Goal: Check status

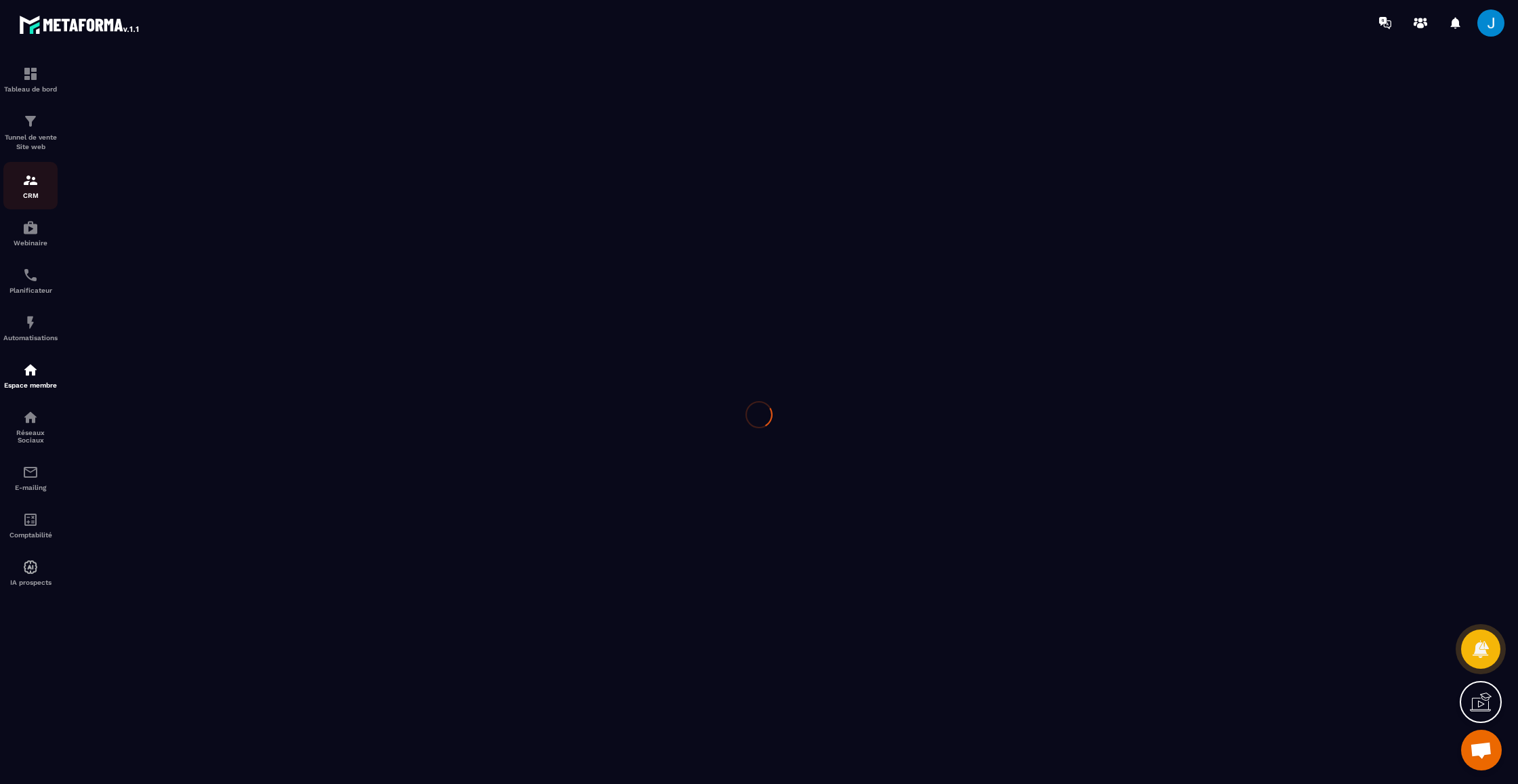
scroll to position [304, 0]
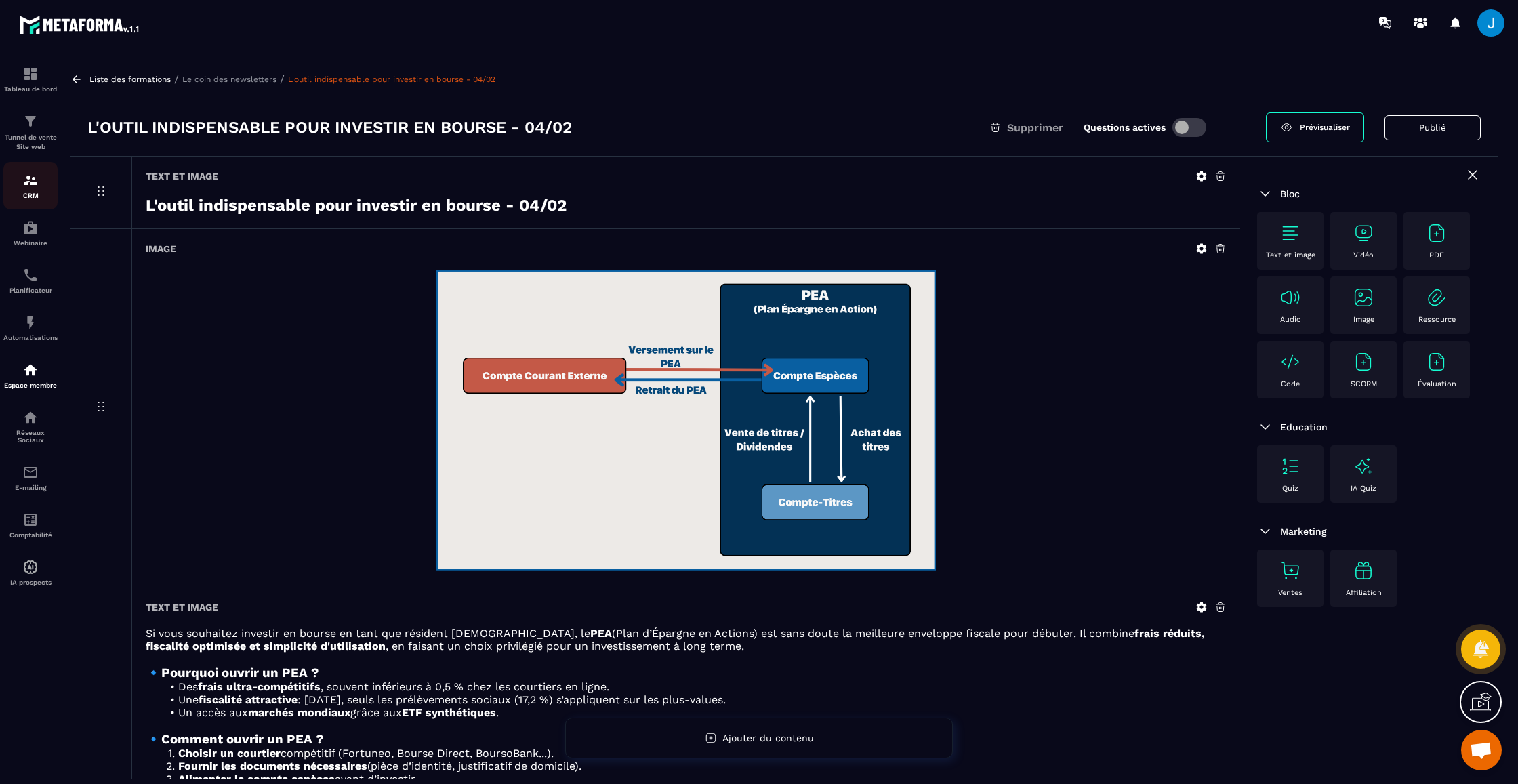
click at [32, 180] on img at bounding box center [30, 180] width 16 height 16
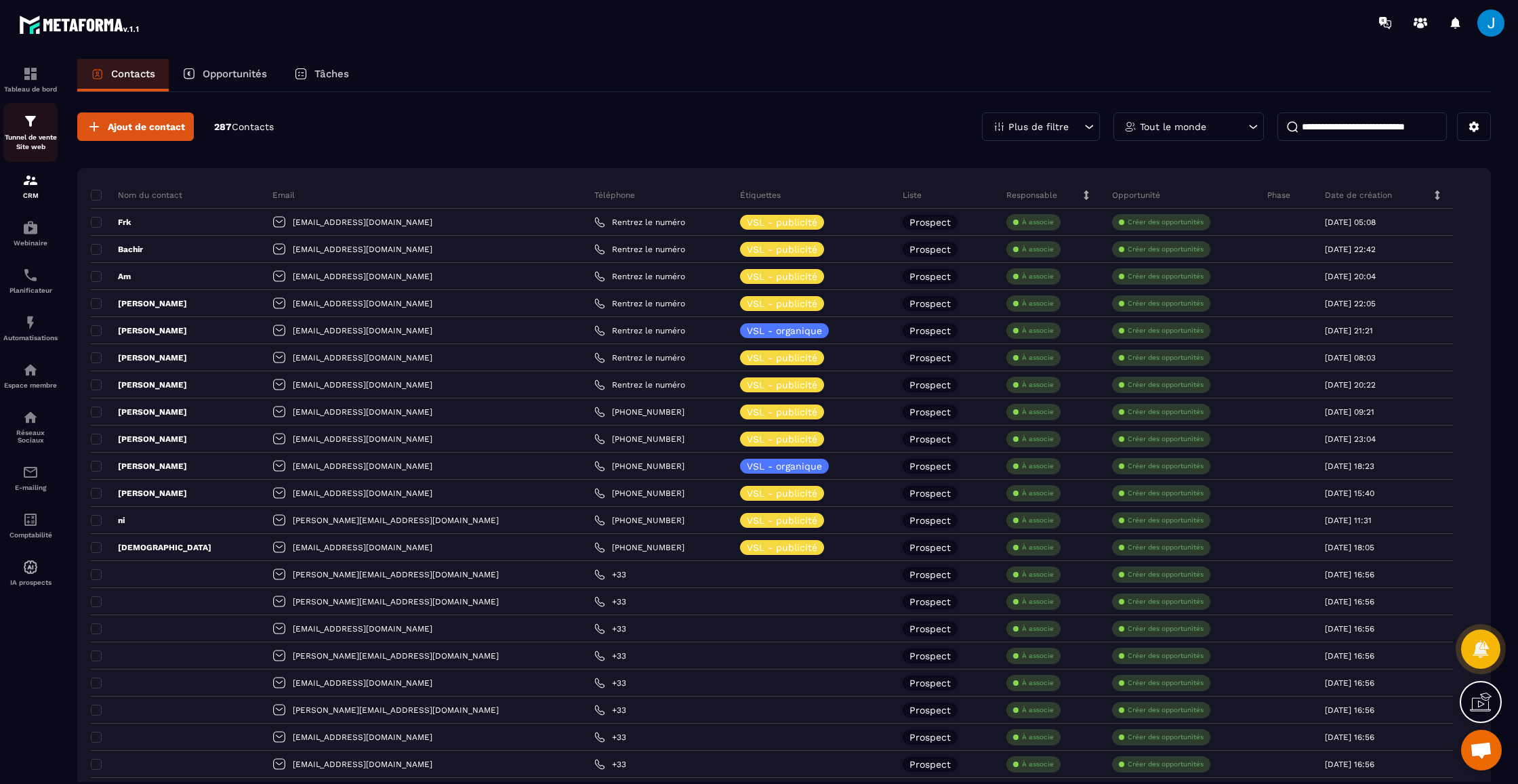
click at [32, 127] on img at bounding box center [30, 121] width 16 height 16
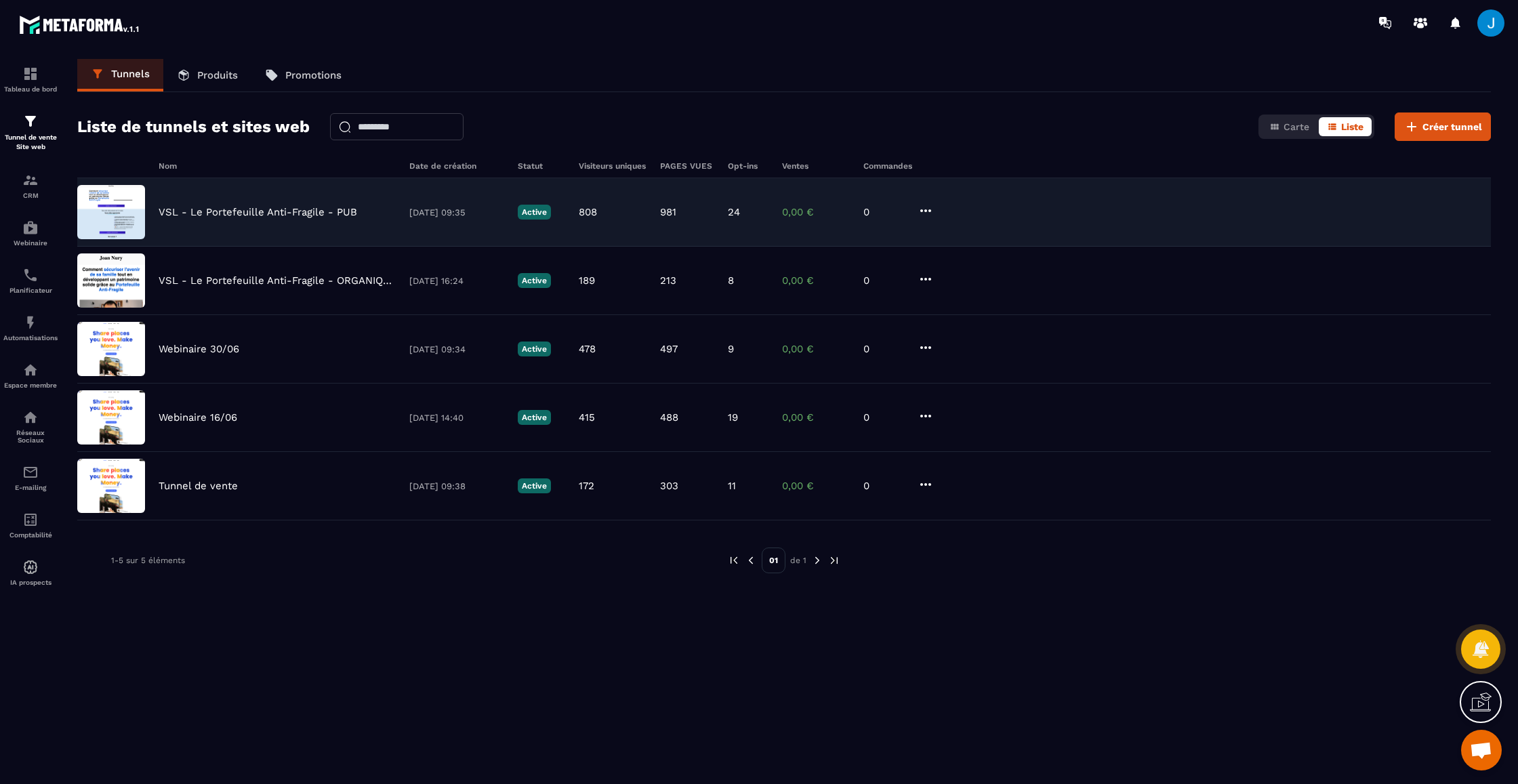
click at [239, 212] on p "VSL - Le Portefeuille Anti-Fragile - PUB" at bounding box center [257, 212] width 198 height 12
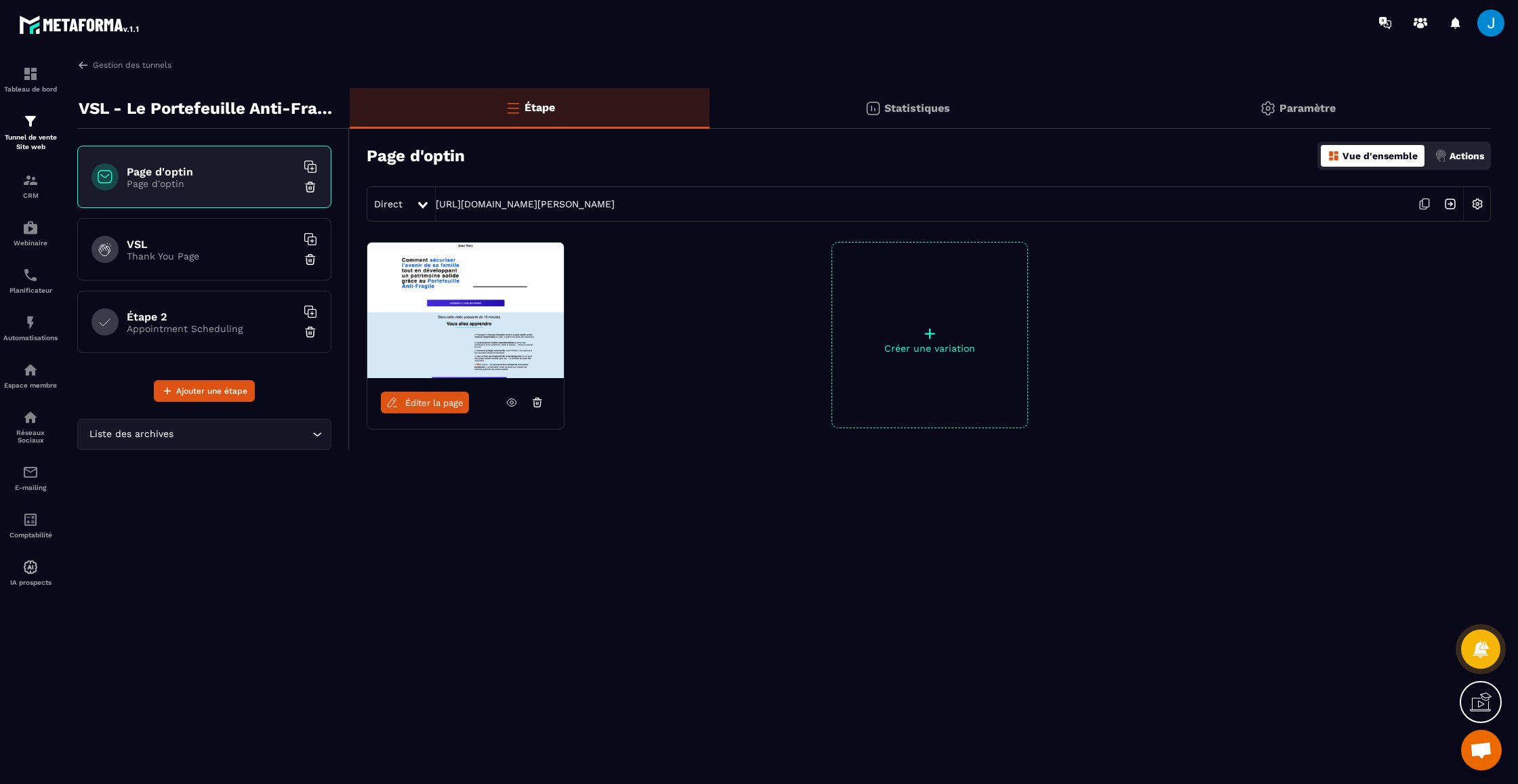
click at [883, 129] on div "Étape Statistiques Paramètre Page d'optin Vue d'ensemble Actions Direct [URL][D…" at bounding box center [919, 305] width 1141 height 435
click at [884, 110] on p "Statistiques" at bounding box center [917, 108] width 66 height 13
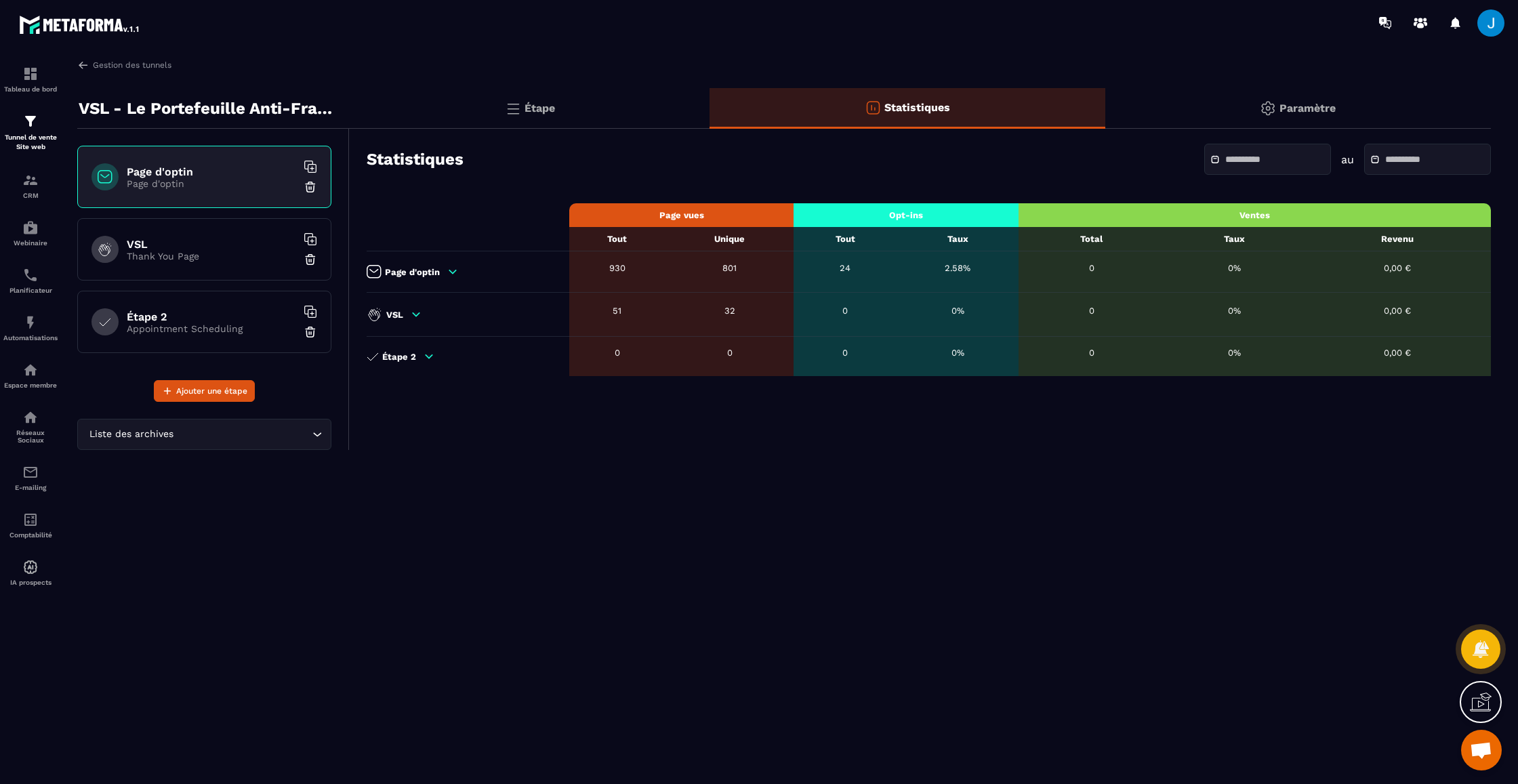
click at [1249, 153] on div at bounding box center [1267, 159] width 127 height 31
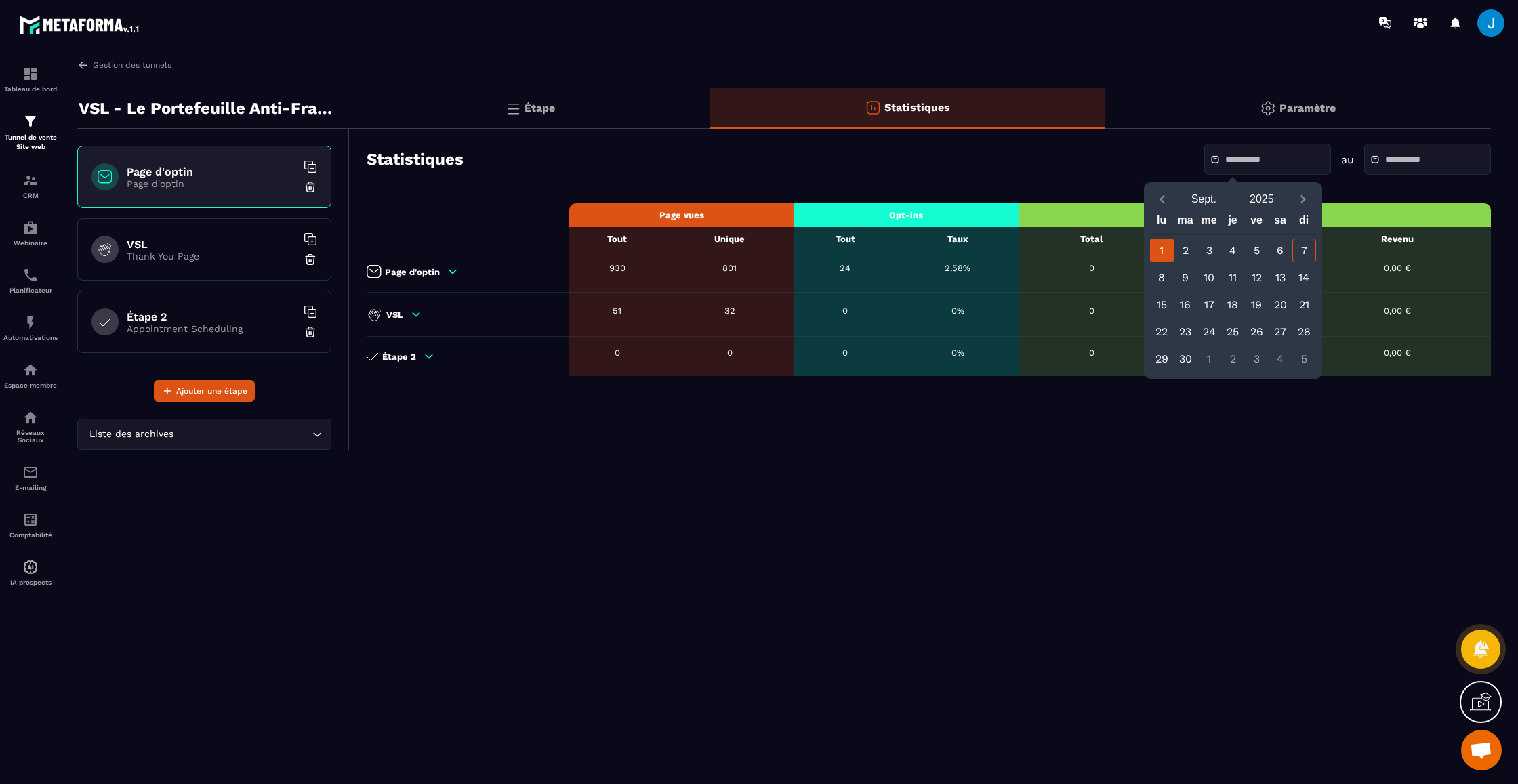
click at [1153, 245] on div "1" at bounding box center [1161, 250] width 24 height 24
type input "**********"
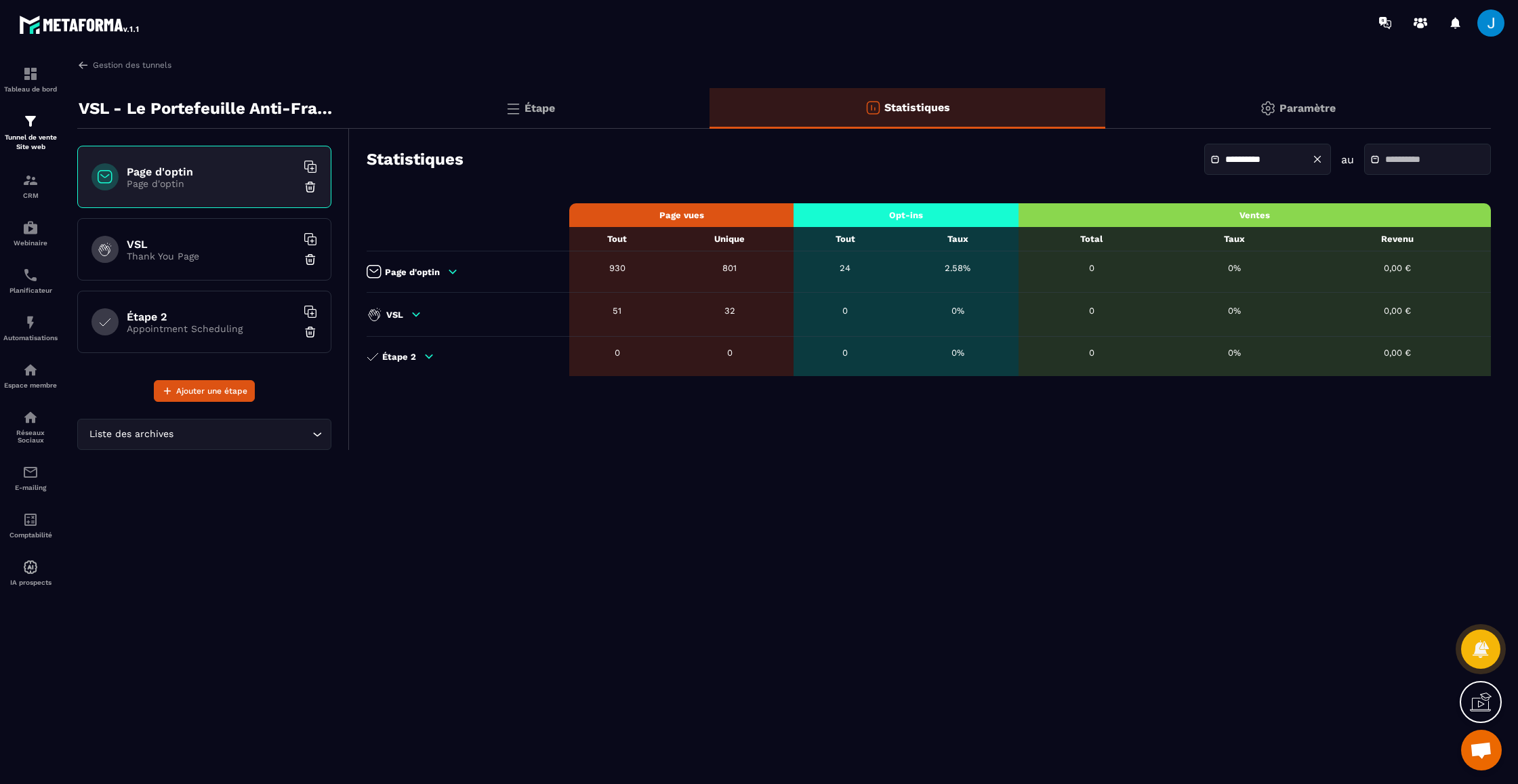
click at [1364, 149] on div at bounding box center [1427, 159] width 127 height 31
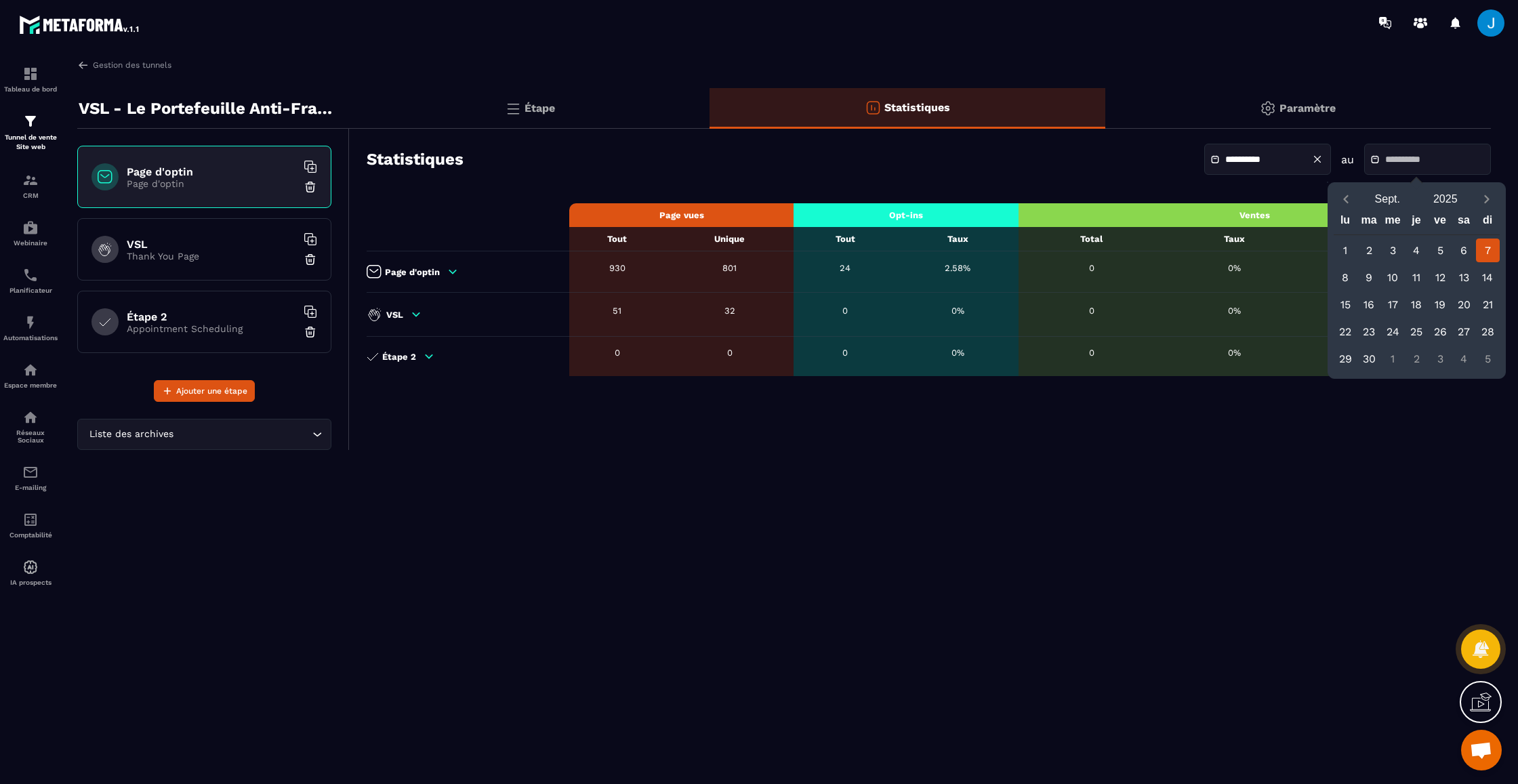
click at [1496, 247] on div "7" at bounding box center [1488, 250] width 24 height 24
type input "**********"
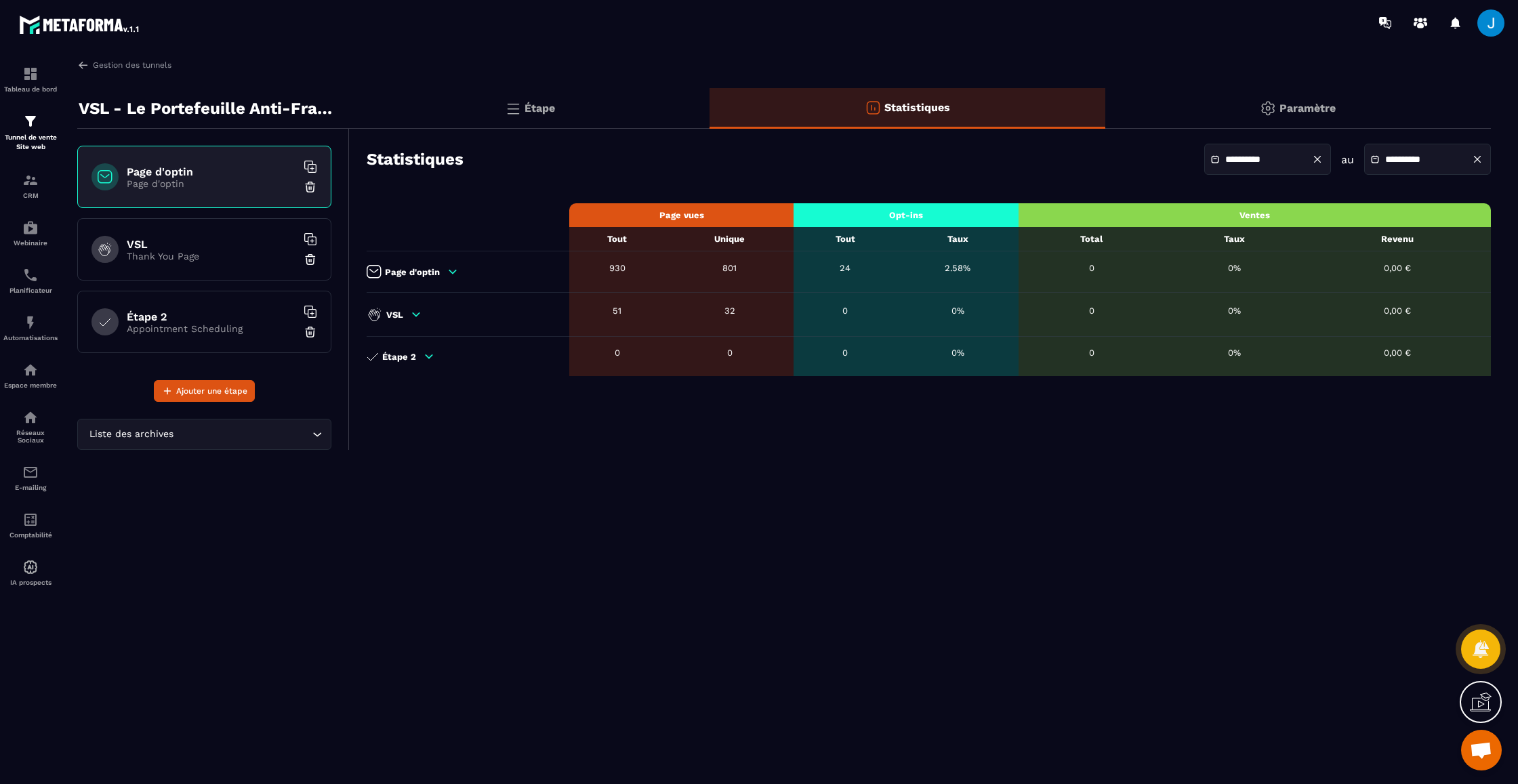
click at [1266, 113] on img at bounding box center [1268, 108] width 16 height 16
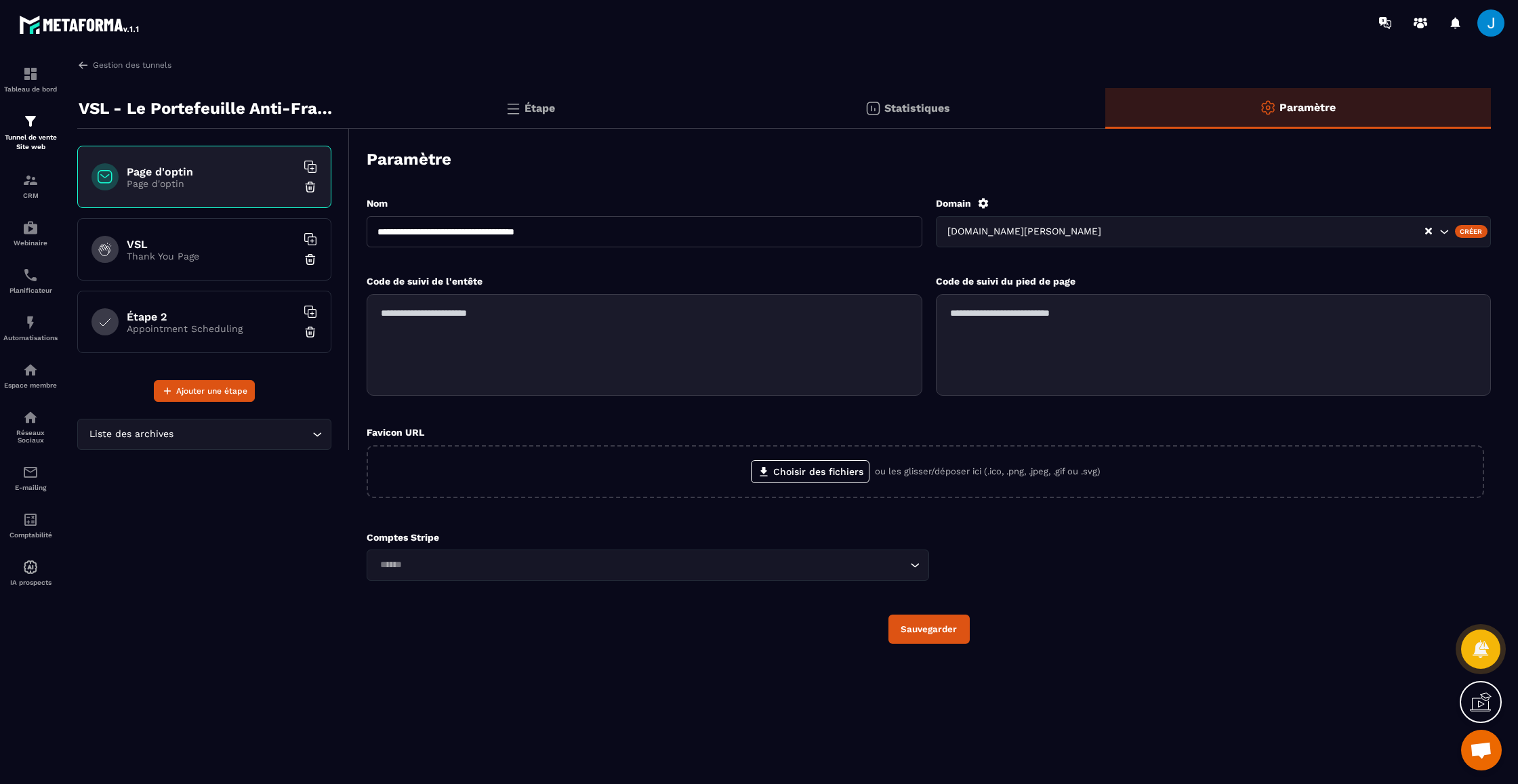
click at [910, 107] on p "Statistiques" at bounding box center [917, 108] width 66 height 13
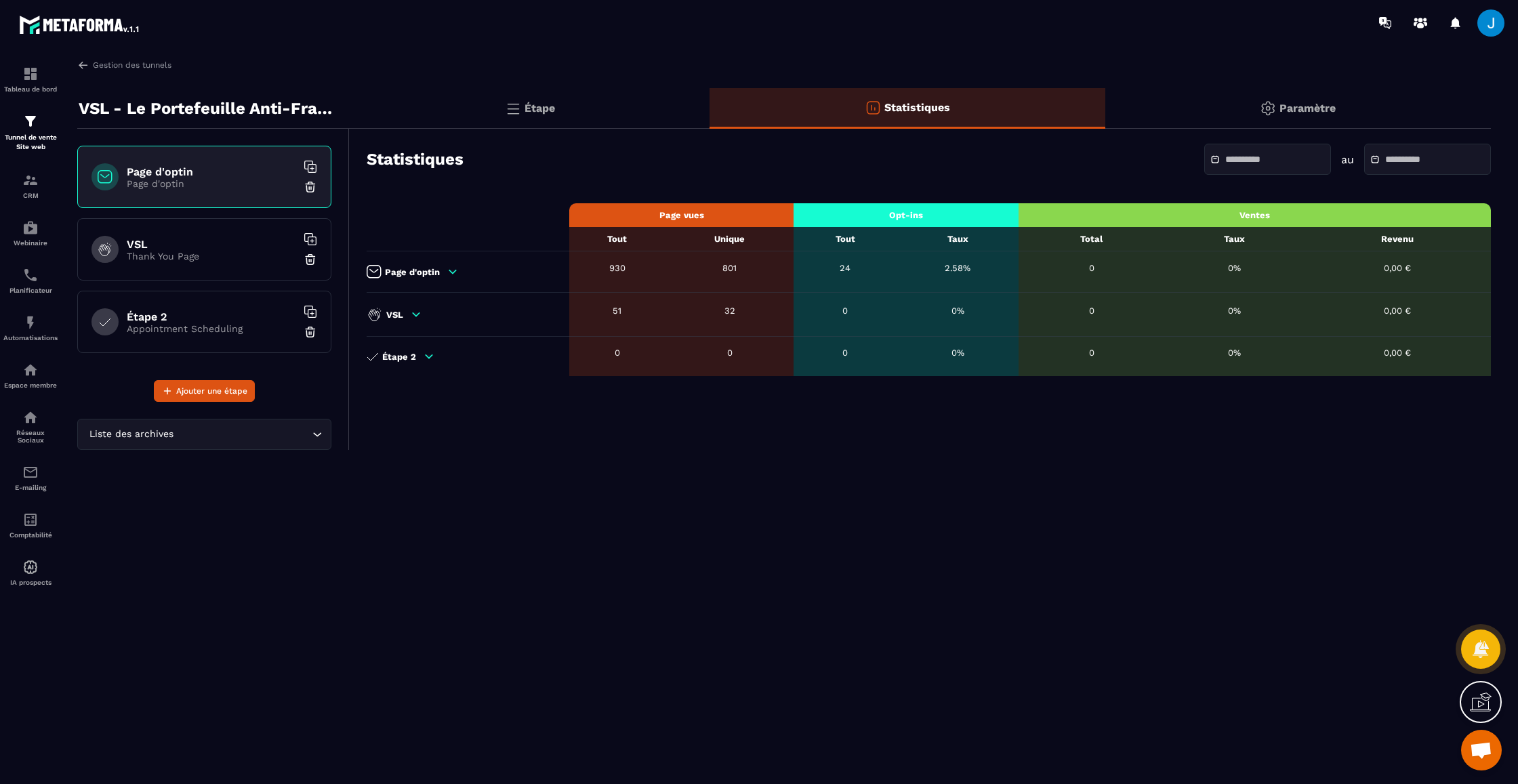
click at [451, 273] on icon at bounding box center [452, 271] width 12 height 12
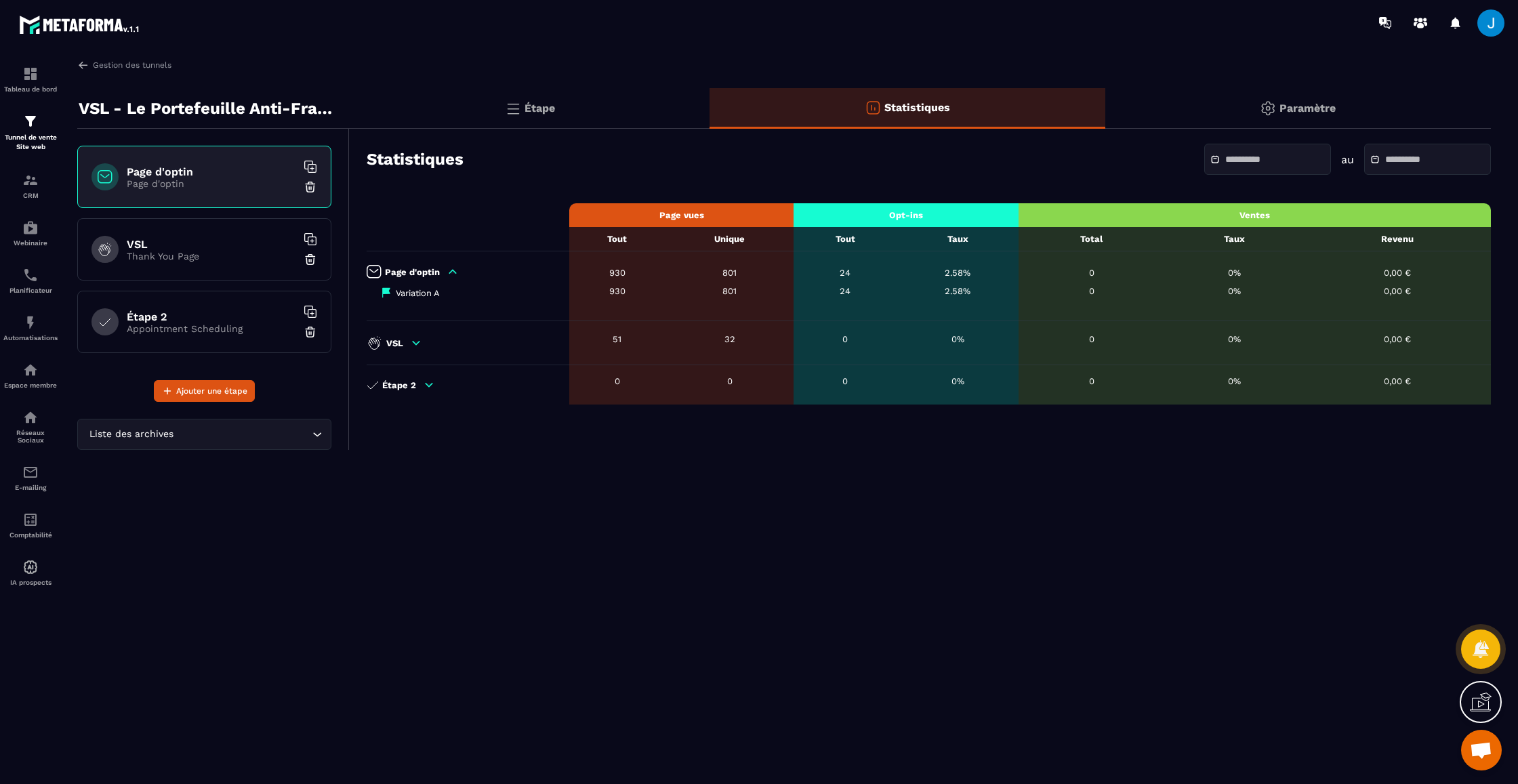
drag, startPoint x: 386, startPoint y: 348, endPoint x: 405, endPoint y: 331, distance: 25.5
click at [386, 348] on p "VSL" at bounding box center [394, 343] width 17 height 10
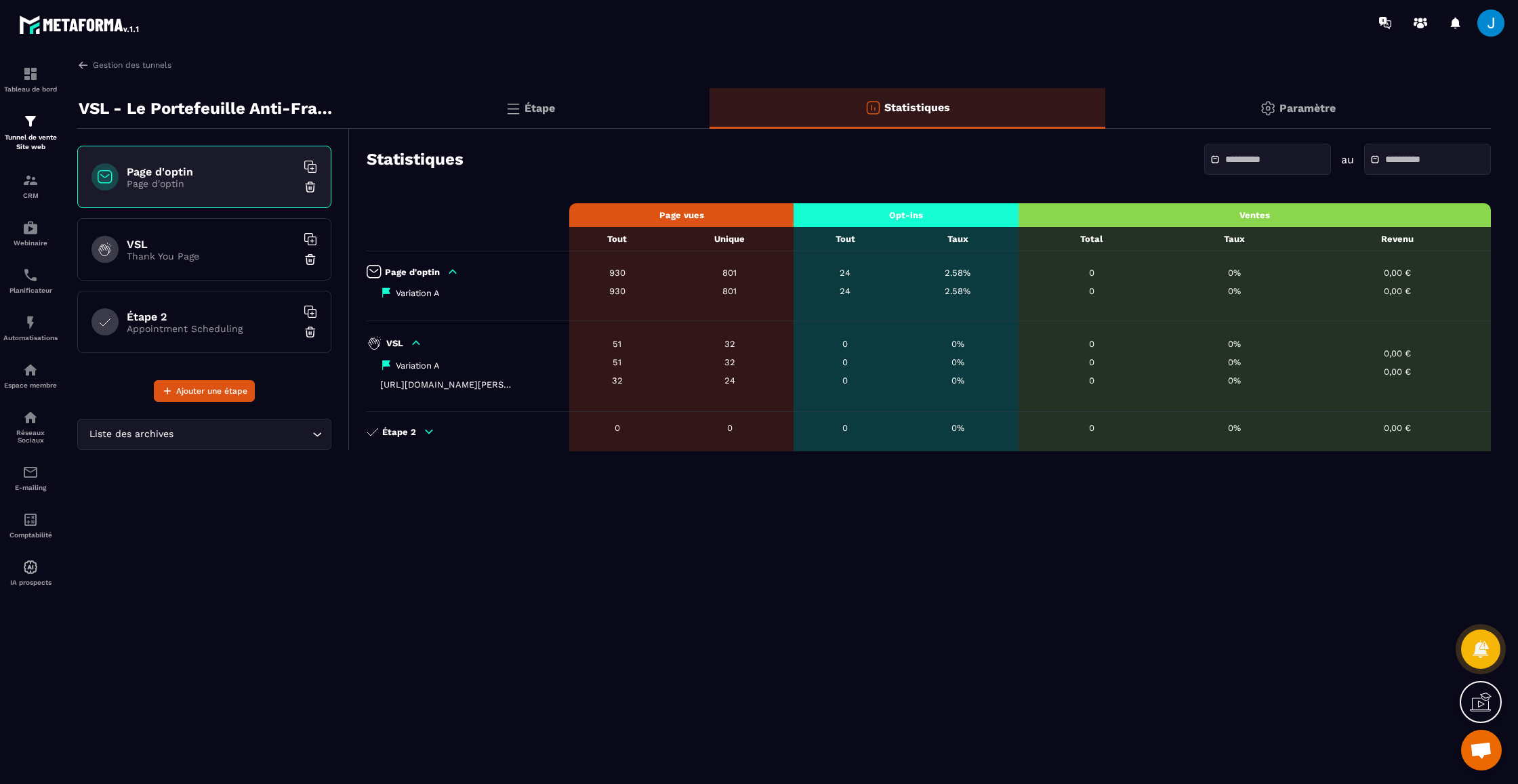
drag, startPoint x: 423, startPoint y: 291, endPoint x: 616, endPoint y: 291, distance: 193.0
click at [424, 291] on p "Variation A" at bounding box center [417, 293] width 44 height 10
click at [616, 291] on div "930" at bounding box center [617, 291] width 83 height 10
drag, startPoint x: 459, startPoint y: 275, endPoint x: 430, endPoint y: 319, distance: 52.7
click at [459, 275] on div "Page d'optin" at bounding box center [464, 271] width 196 height 14
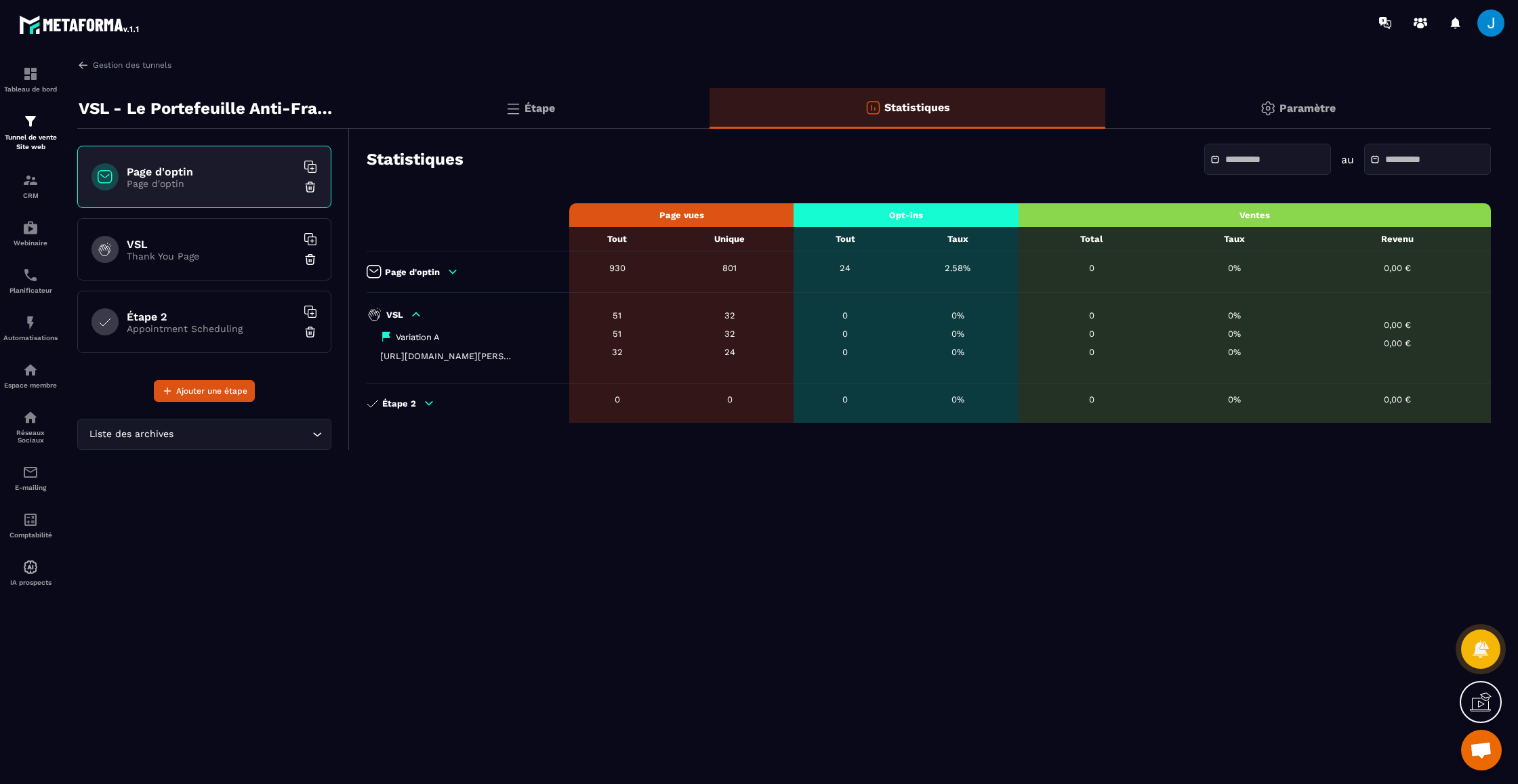
click at [413, 318] on icon at bounding box center [416, 314] width 12 height 12
